Goal: Information Seeking & Learning: Learn about a topic

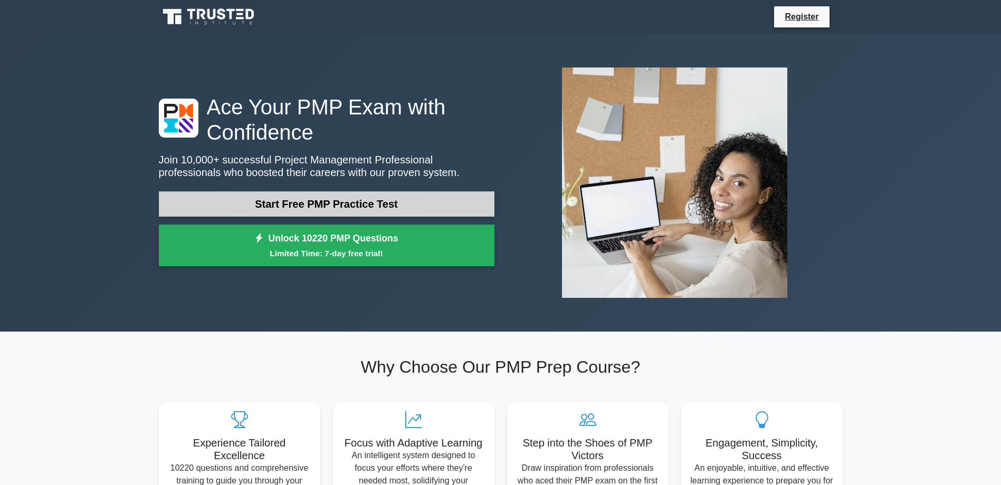
click at [305, 207] on link "Start Free PMP Practice Test" at bounding box center [327, 204] width 336 height 25
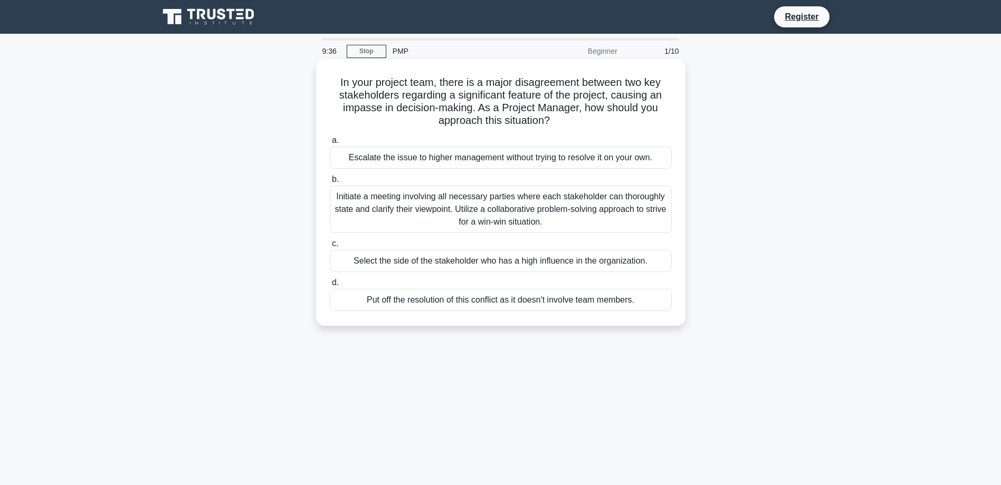
click at [395, 208] on div "Initiate a meeting involving all necessary parties where each stakeholder can t…" at bounding box center [501, 209] width 342 height 47
click at [330, 183] on input "b. Initiate a meeting involving all necessary parties where each stakeholder ca…" at bounding box center [330, 179] width 0 height 7
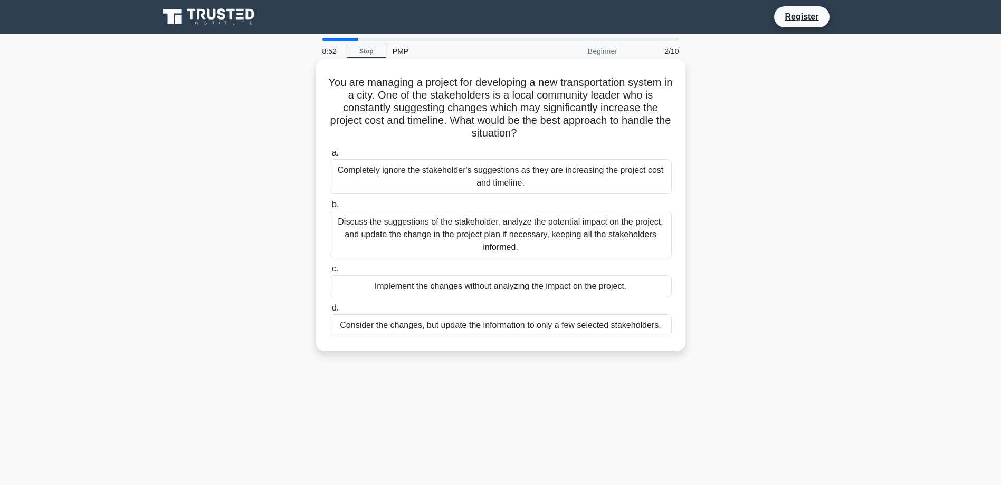
click at [438, 238] on div "Discuss the suggestions of the stakeholder, analyze the potential impact on the…" at bounding box center [501, 234] width 342 height 47
click at [330, 208] on input "b. Discuss the suggestions of the stakeholder, analyze the potential impact on …" at bounding box center [330, 205] width 0 height 7
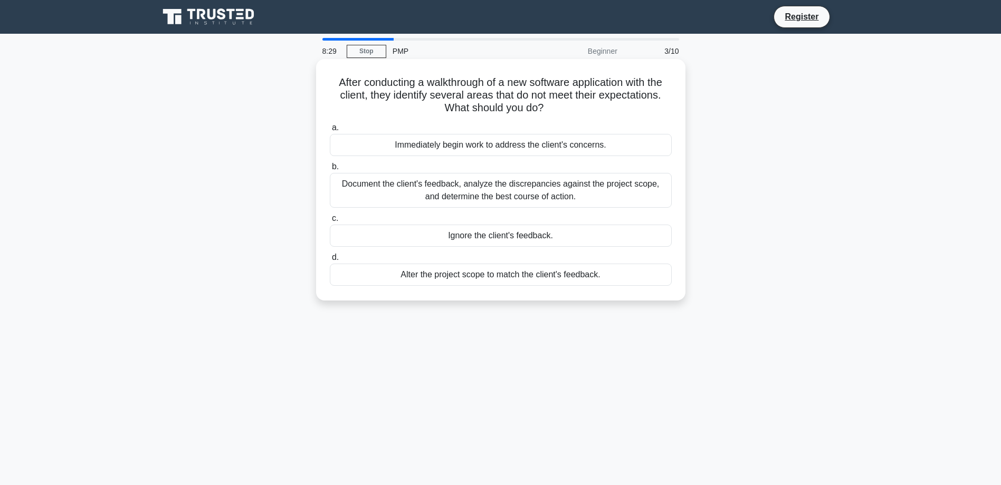
click at [381, 183] on div "Document the client's feedback, analyze the discrepancies against the project s…" at bounding box center [501, 190] width 342 height 35
click at [330, 170] on input "b. Document the client's feedback, analyze the discrepancies against the projec…" at bounding box center [330, 167] width 0 height 7
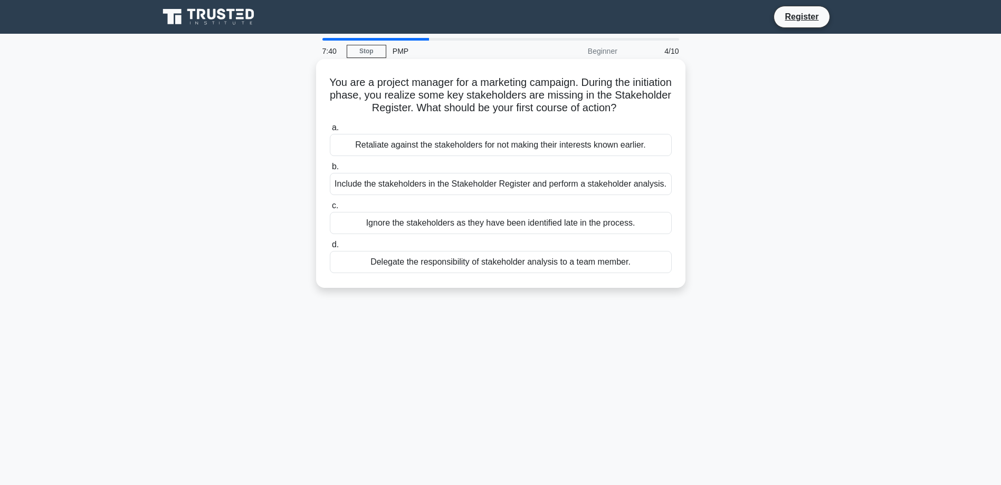
click at [437, 189] on div "Include the stakeholders in the Stakeholder Register and perform a stakeholder …" at bounding box center [501, 184] width 342 height 22
click at [330, 170] on input "b. Include the stakeholders in the Stakeholder Register and perform a stakehold…" at bounding box center [330, 167] width 0 height 7
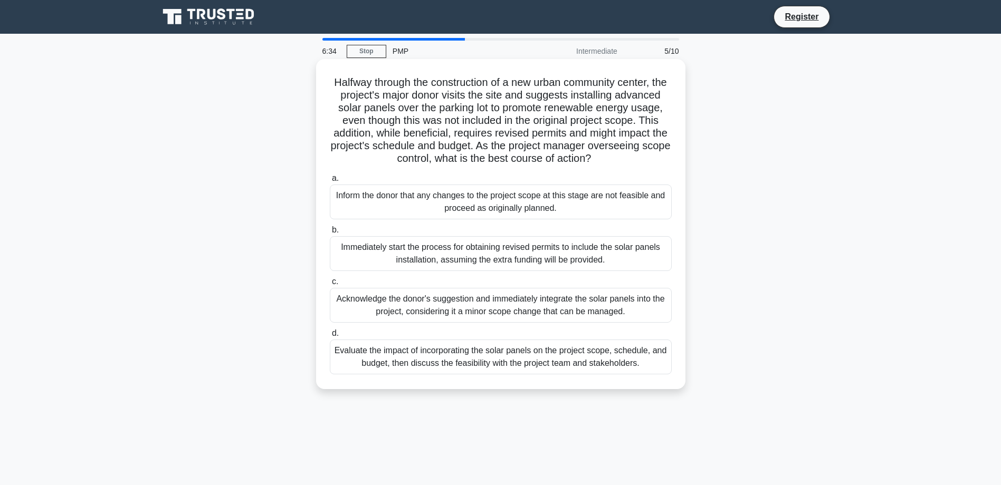
click at [500, 374] on div "Evaluate the impact of incorporating the solar panels on the project scope, sch…" at bounding box center [501, 357] width 342 height 35
click at [330, 337] on input "d. Evaluate the impact of incorporating the solar panels on the project scope, …" at bounding box center [330, 333] width 0 height 7
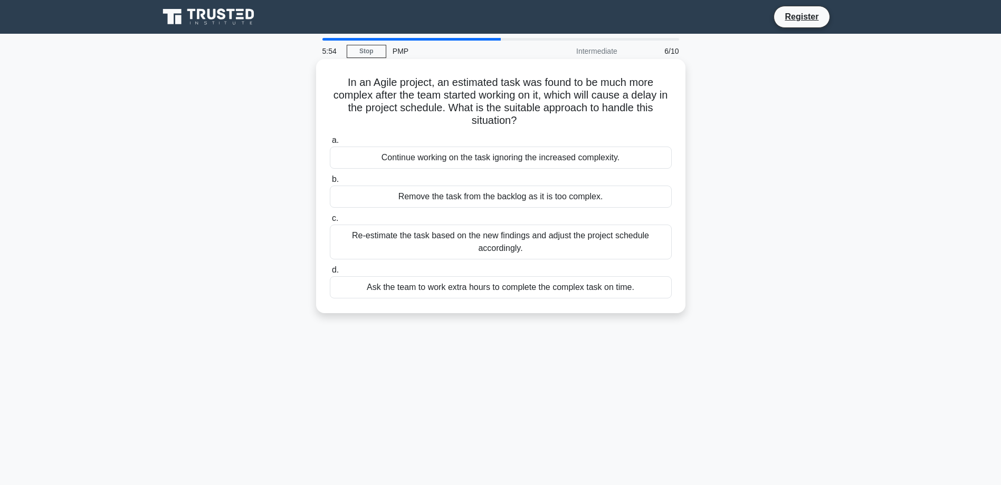
click at [601, 295] on div "Ask the team to work extra hours to complete the complex task on time." at bounding box center [501, 287] width 342 height 22
click at [330, 274] on input "d. Ask the team to work extra hours to complete the complex task on time." at bounding box center [330, 270] width 0 height 7
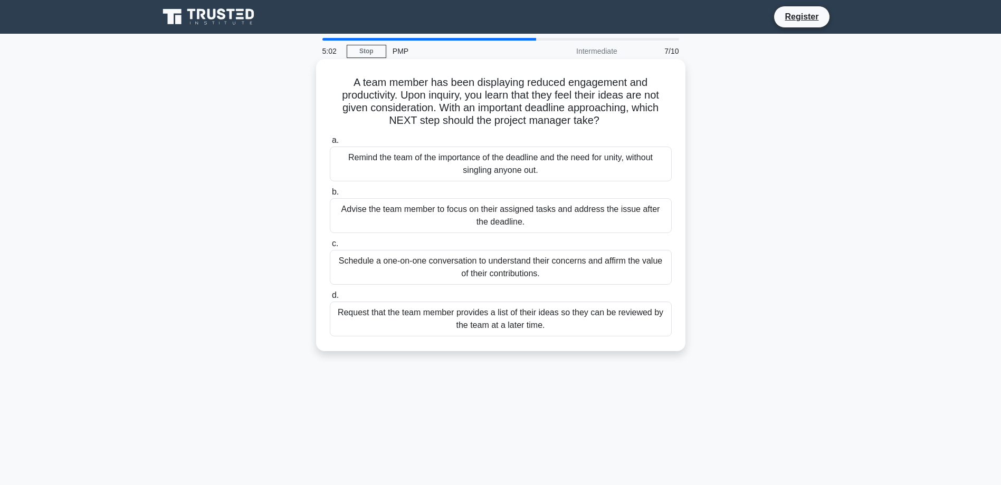
click at [561, 212] on div "Advise the team member to focus on their assigned tasks and address the issue a…" at bounding box center [501, 215] width 342 height 35
click at [330, 196] on input "b. Advise the team member to focus on their assigned tasks and address the issu…" at bounding box center [330, 192] width 0 height 7
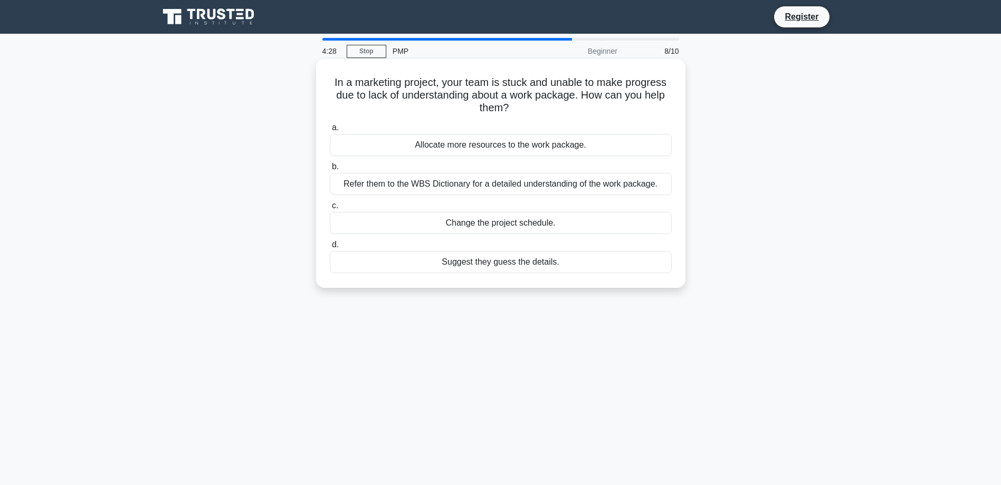
click at [381, 188] on div "Refer them to the WBS Dictionary for a detailed understanding of the work packa…" at bounding box center [501, 184] width 342 height 22
click at [330, 170] on input "b. Refer them to the WBS Dictionary for a detailed understanding of the work pa…" at bounding box center [330, 167] width 0 height 7
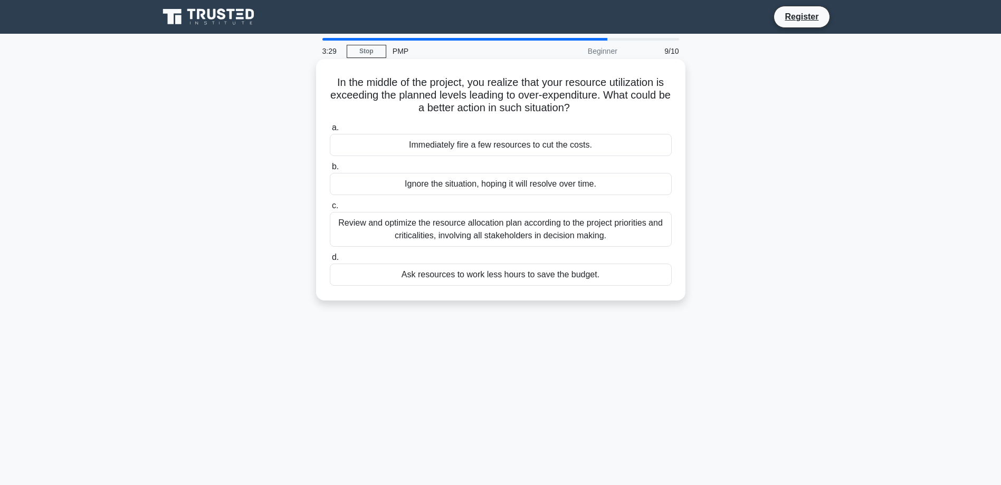
click at [458, 238] on div "Review and optimize the resource allocation plan according to the project prior…" at bounding box center [501, 229] width 342 height 35
click at [330, 209] on input "c. Review and optimize the resource allocation plan according to the project pr…" at bounding box center [330, 206] width 0 height 7
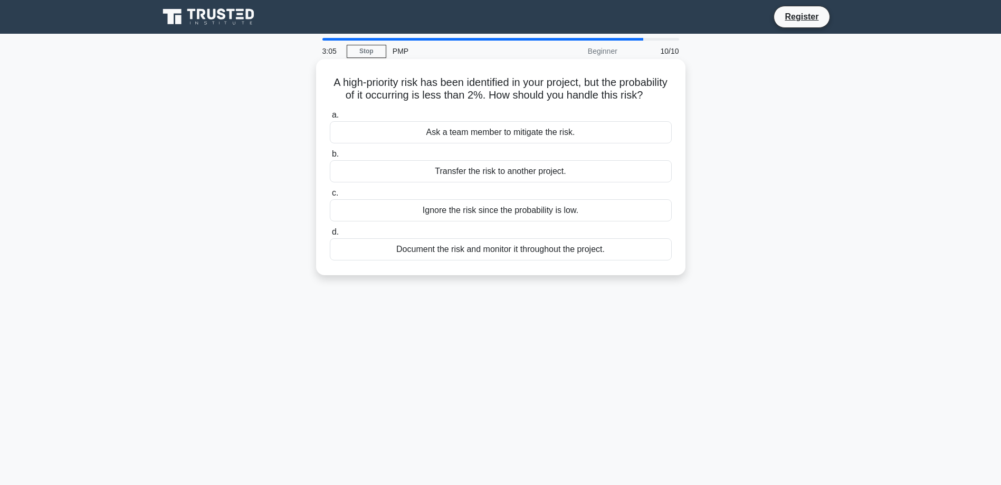
click at [498, 261] on div "Document the risk and monitor it throughout the project." at bounding box center [501, 249] width 342 height 22
click at [330, 236] on input "d. Document the risk and monitor it throughout the project." at bounding box center [330, 232] width 0 height 7
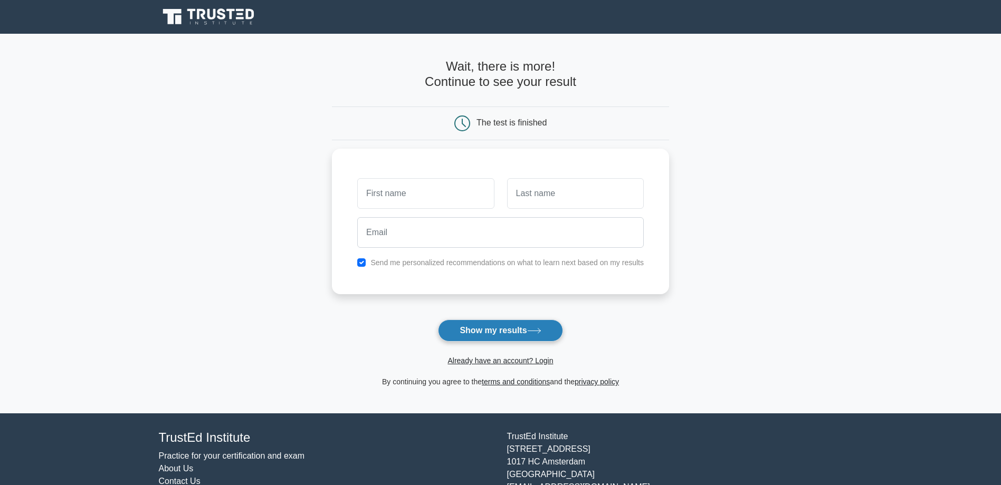
click at [485, 329] on button "Show my results" at bounding box center [500, 331] width 125 height 22
click at [404, 198] on input "text" at bounding box center [425, 191] width 137 height 31
type input "[PERSON_NAME]"
click at [558, 192] on input "text" at bounding box center [575, 191] width 137 height 31
type input "shubayli"
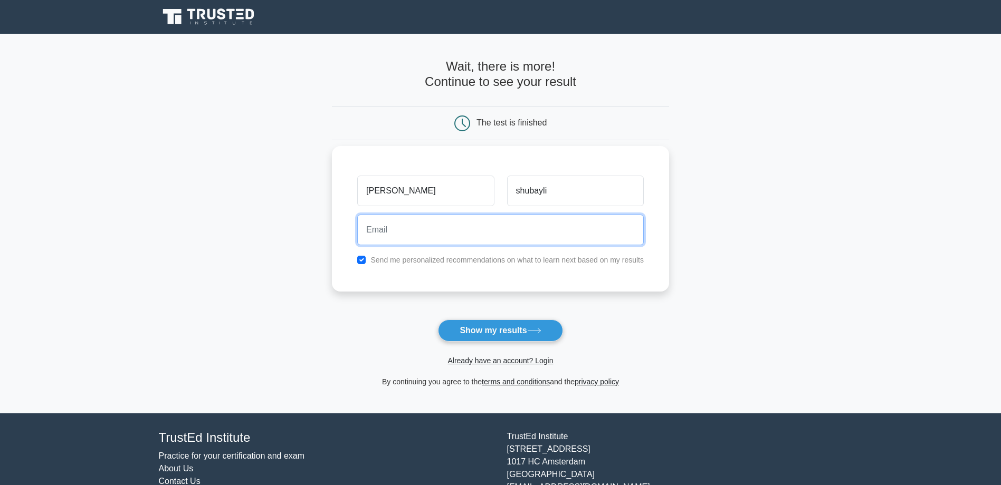
click at [429, 241] on input "email" at bounding box center [500, 230] width 286 height 31
type input "K.shubayli@gmail.com"
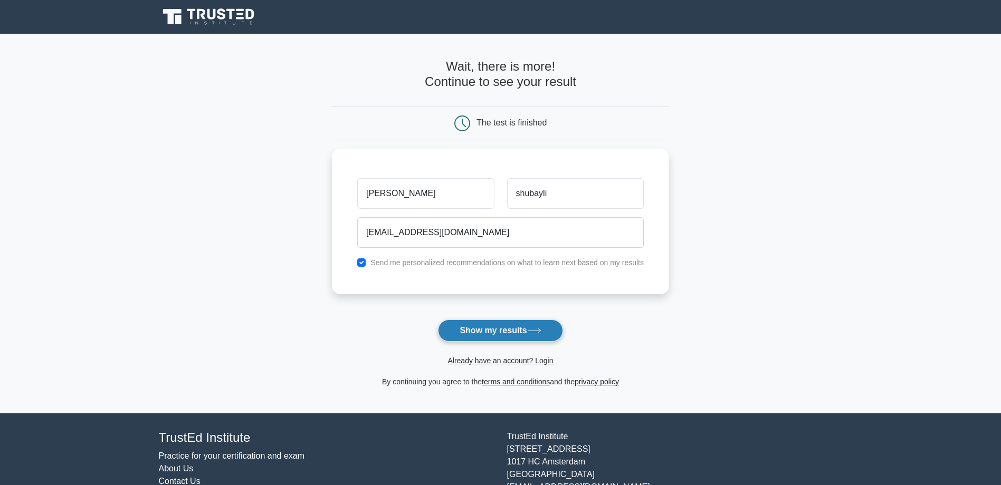
click at [513, 332] on button "Show my results" at bounding box center [500, 331] width 125 height 22
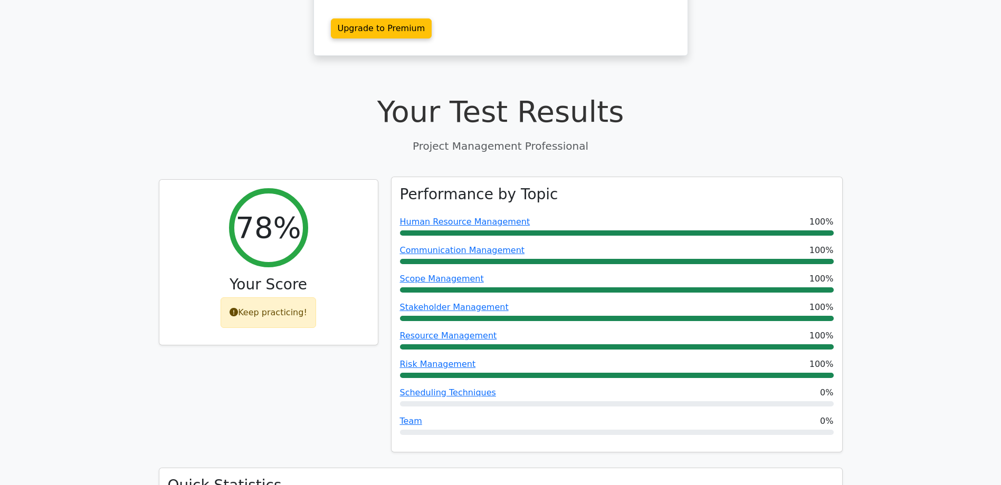
scroll to position [369, 0]
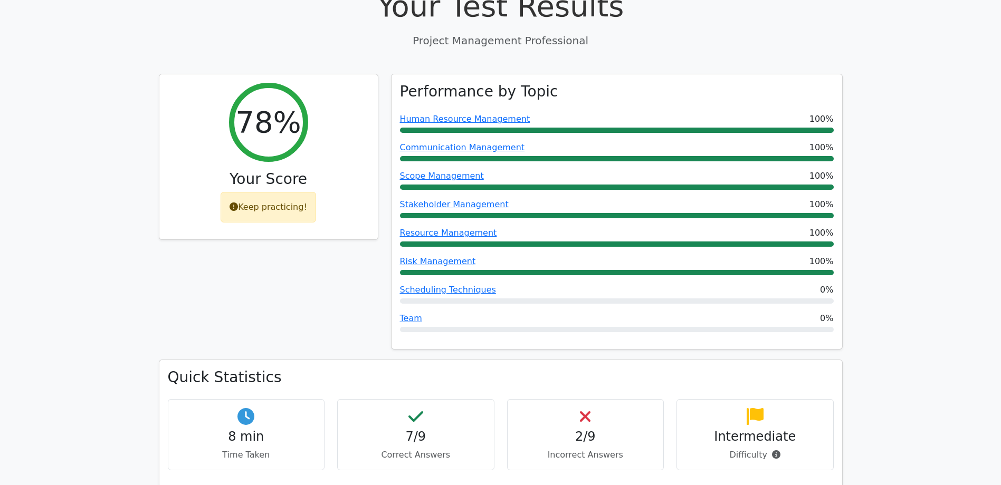
click at [590, 429] on h4 "2/9" at bounding box center [585, 436] width 139 height 15
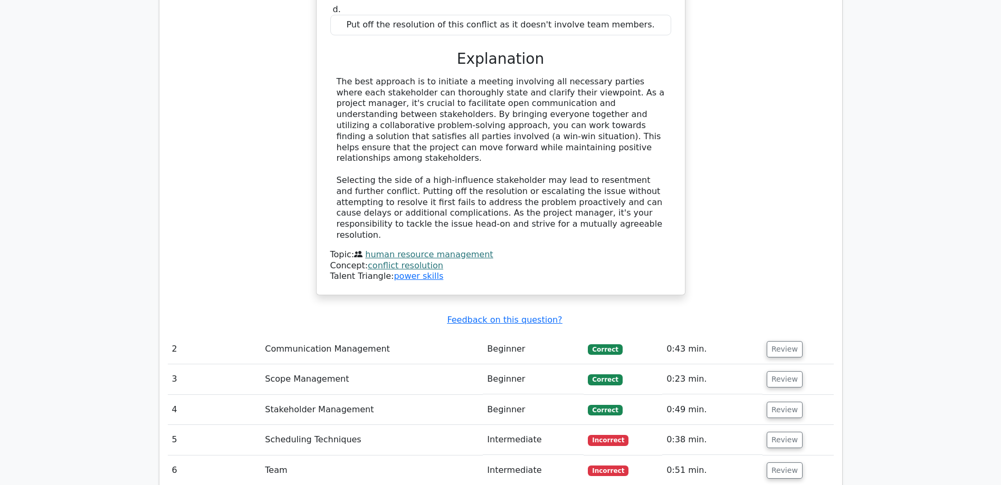
scroll to position [1214, 0]
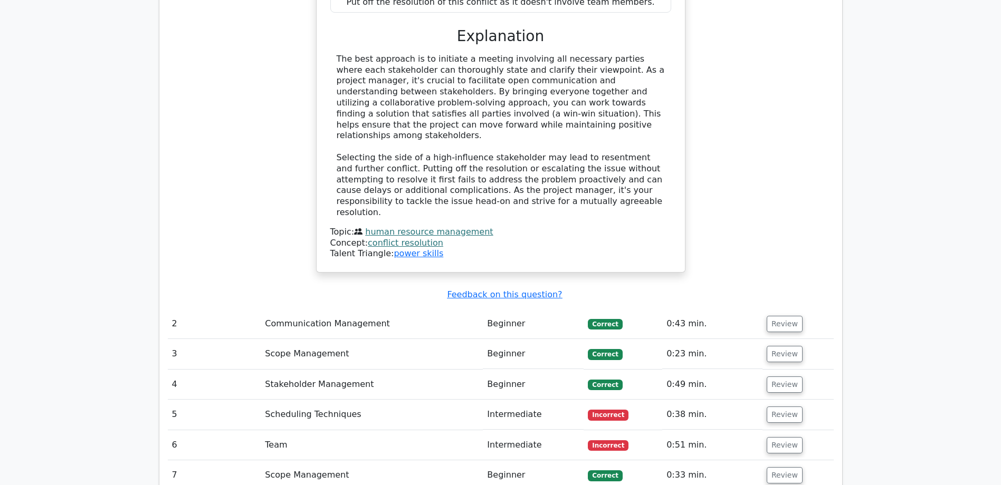
click at [423, 400] on td "Scheduling Techniques" at bounding box center [372, 415] width 222 height 30
click at [320, 400] on td "Scheduling Techniques" at bounding box center [372, 415] width 222 height 30
click at [779, 407] on button "Review" at bounding box center [785, 415] width 36 height 16
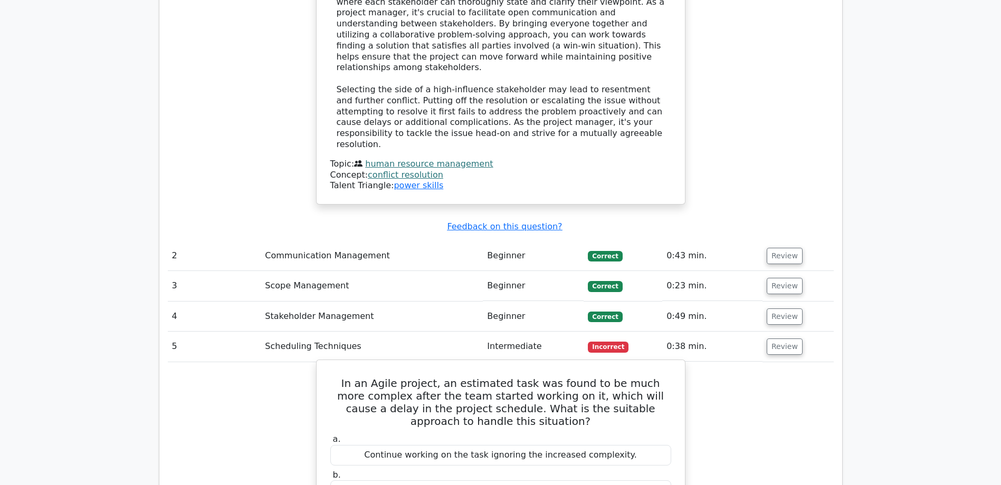
scroll to position [1372, 0]
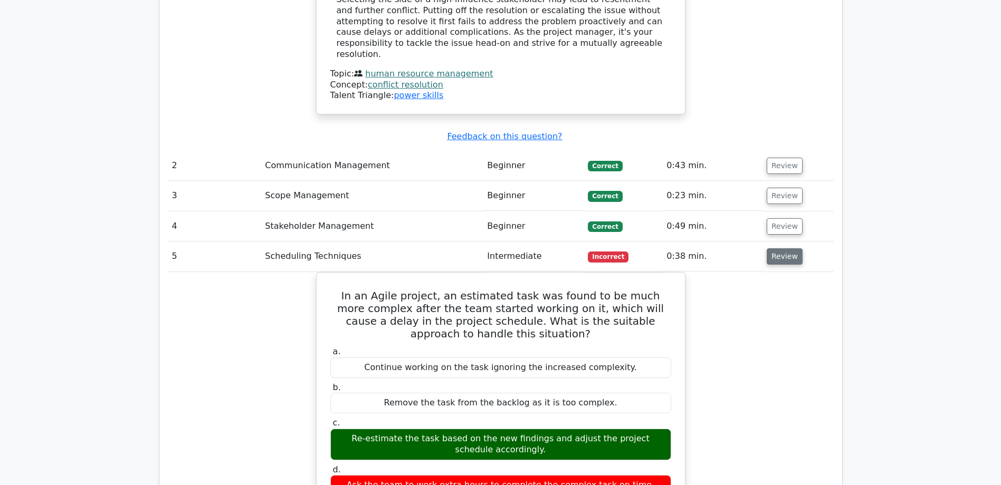
click at [784, 249] on button "Review" at bounding box center [785, 257] width 36 height 16
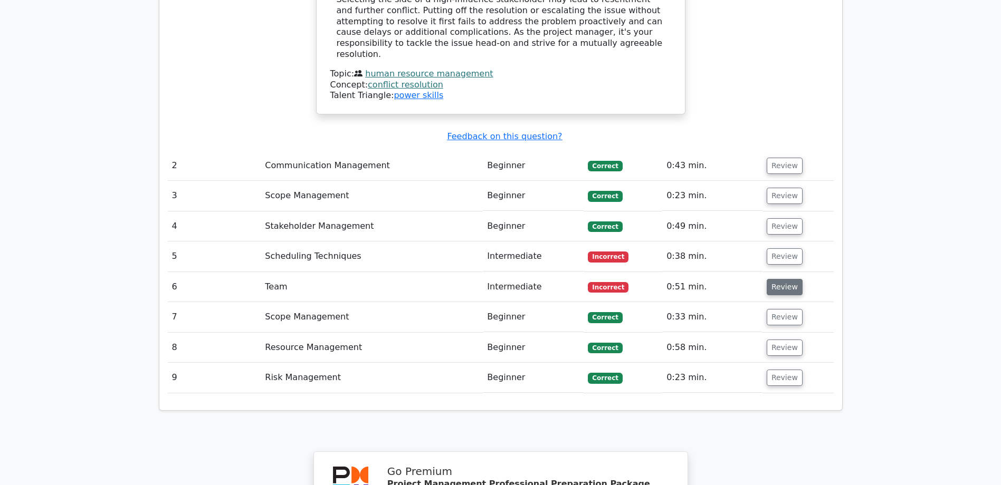
click at [771, 279] on button "Review" at bounding box center [785, 287] width 36 height 16
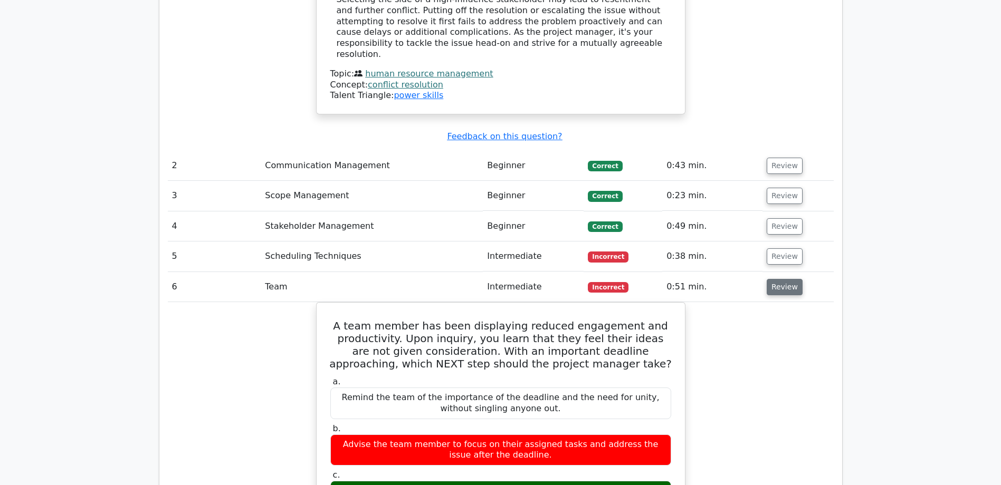
click at [777, 279] on button "Review" at bounding box center [785, 287] width 36 height 16
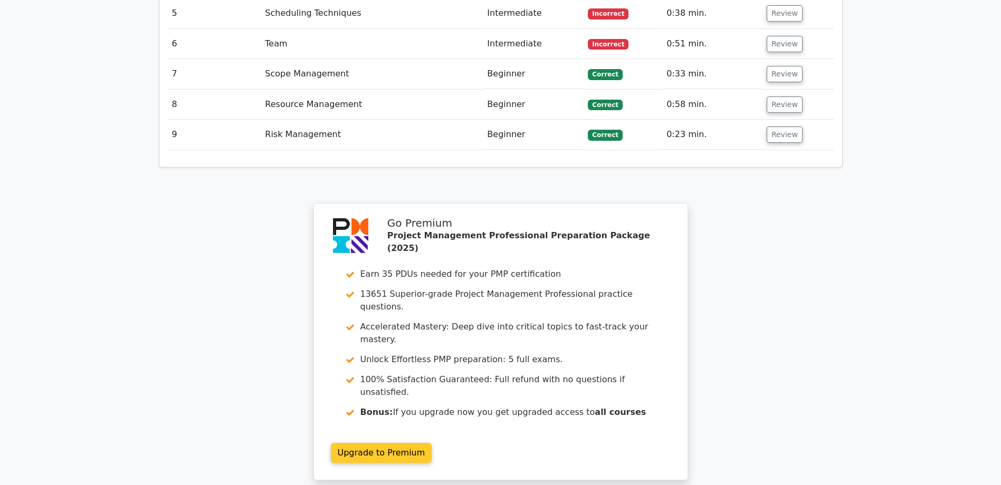
scroll to position [1636, 0]
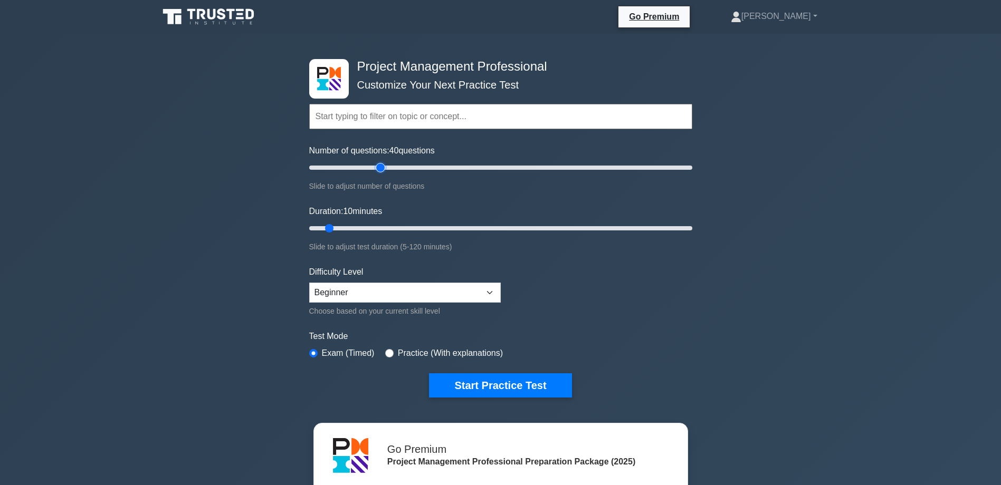
click at [380, 168] on input "Number of questions: 40 questions" at bounding box center [500, 167] width 383 height 13
drag, startPoint x: 380, startPoint y: 168, endPoint x: 259, endPoint y: 160, distance: 121.6
type input "5"
click at [309, 161] on input "Number of questions: 5 questions" at bounding box center [500, 167] width 383 height 13
